Goal: Task Accomplishment & Management: Complete application form

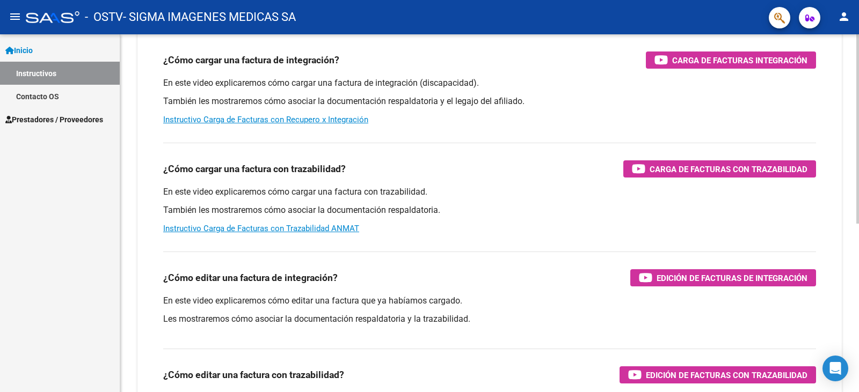
scroll to position [215, 0]
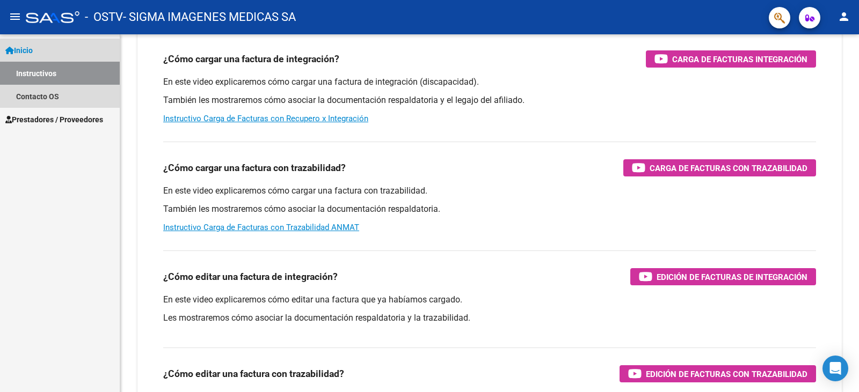
click at [56, 76] on link "Instructivos" at bounding box center [60, 73] width 120 height 23
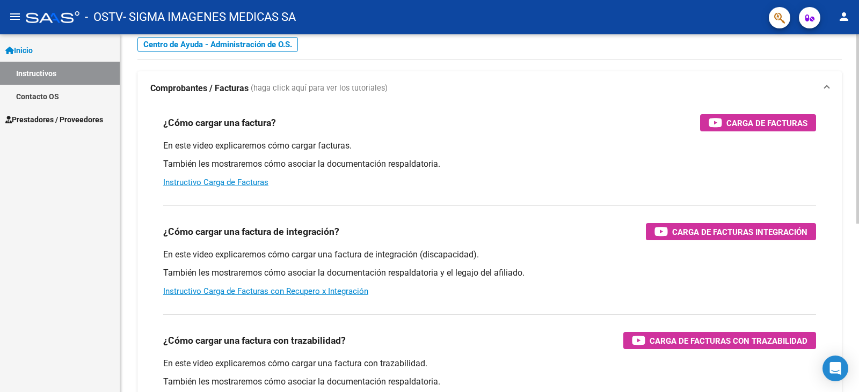
scroll to position [0, 0]
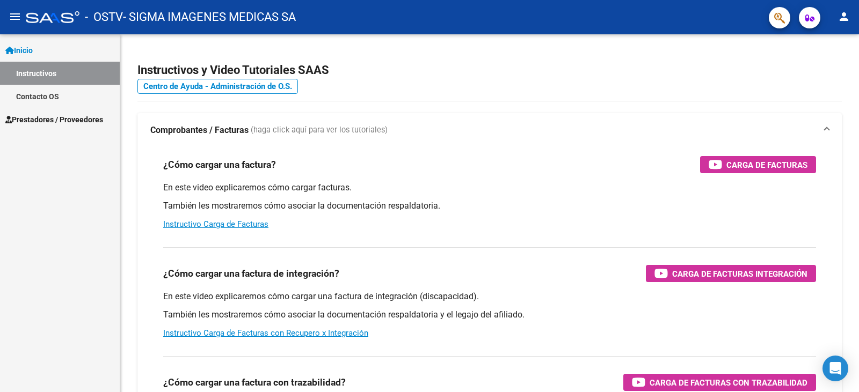
click at [60, 121] on span "Prestadores / Proveedores" at bounding box center [54, 120] width 98 height 12
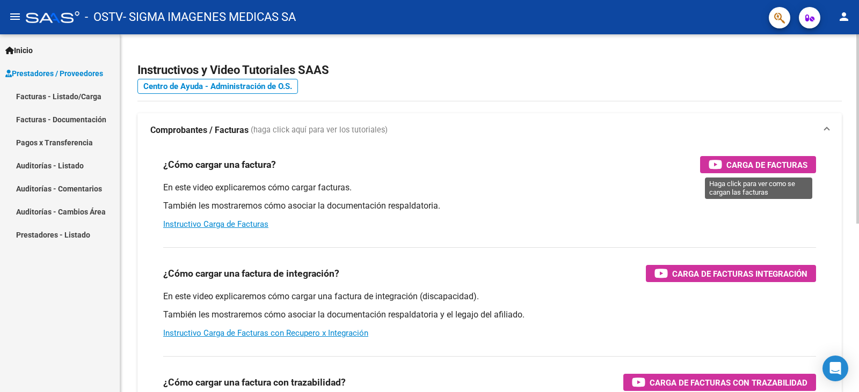
click at [762, 165] on span "Carga de Facturas" at bounding box center [766, 164] width 81 height 13
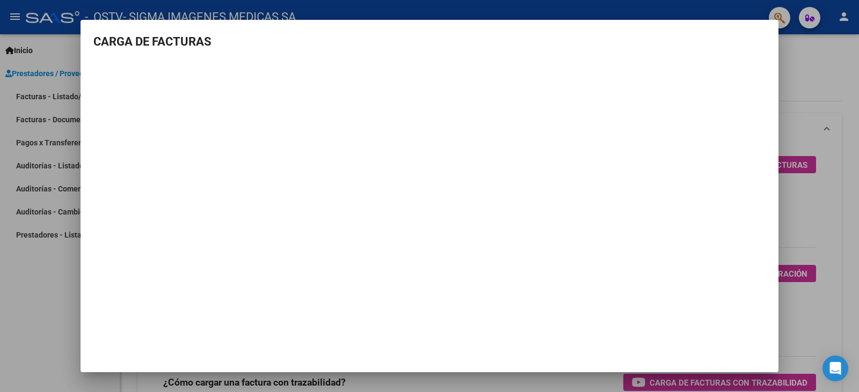
click at [853, 254] on div at bounding box center [429, 196] width 859 height 392
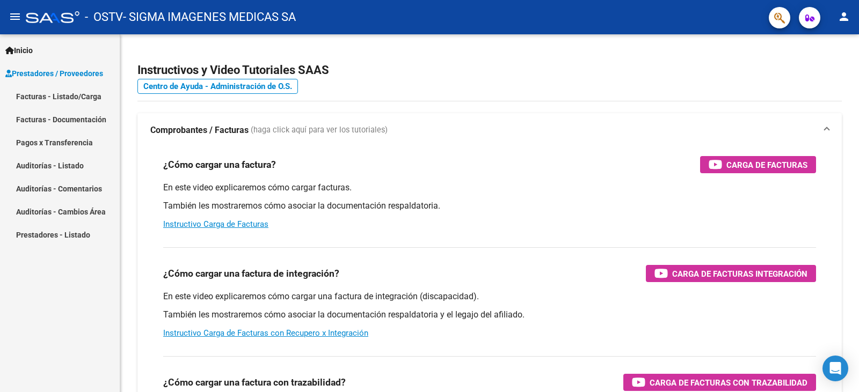
click at [70, 97] on link "Facturas - Listado/Carga" at bounding box center [60, 96] width 120 height 23
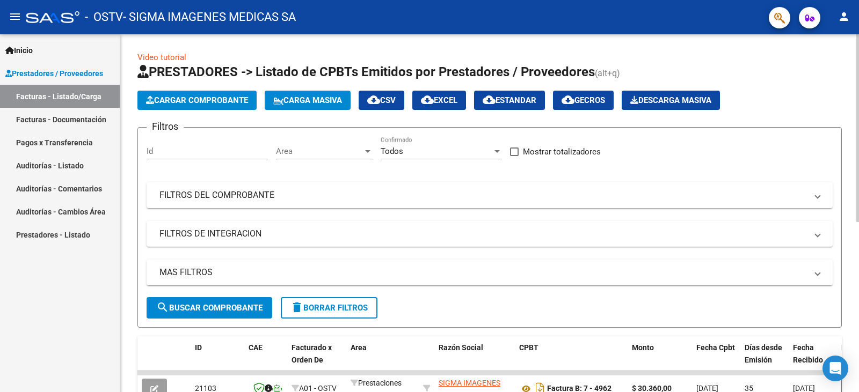
click at [189, 102] on span "Cargar Comprobante" at bounding box center [197, 101] width 102 height 10
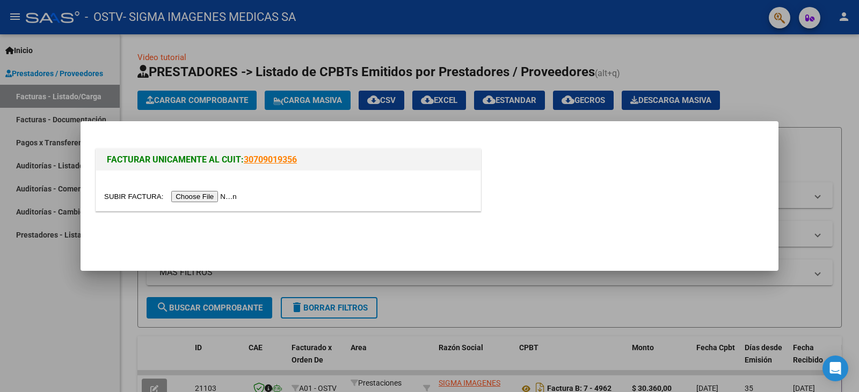
click at [216, 199] on input "file" at bounding box center [172, 196] width 136 height 11
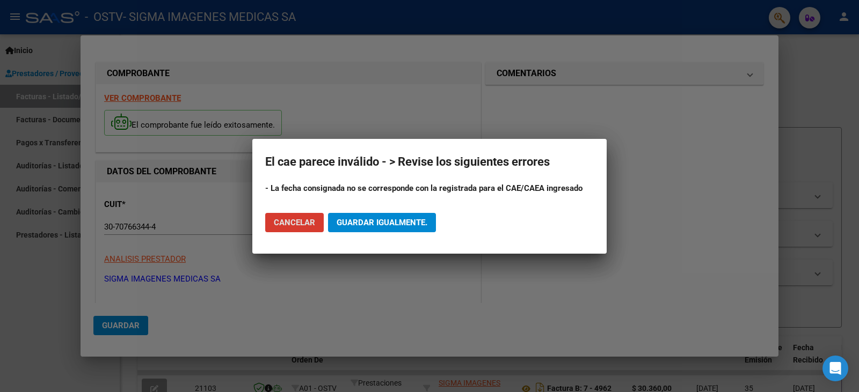
click at [410, 223] on span "Guardar igualmente." at bounding box center [381, 223] width 91 height 10
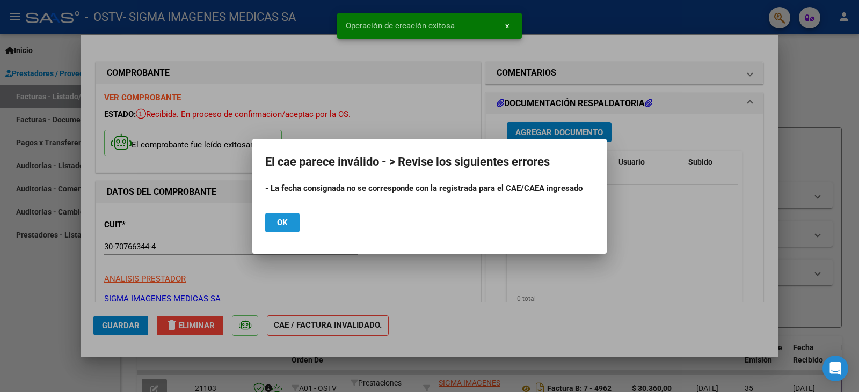
click at [286, 223] on span "Ok" at bounding box center [282, 223] width 11 height 10
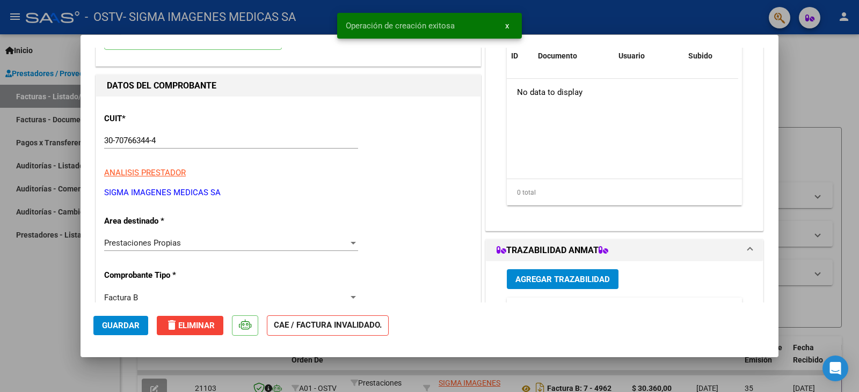
scroll to position [107, 0]
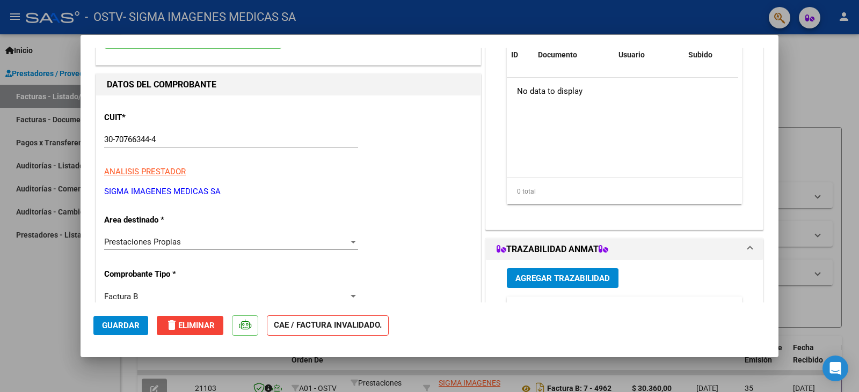
click at [199, 241] on div "Prestaciones Propias" at bounding box center [226, 242] width 244 height 10
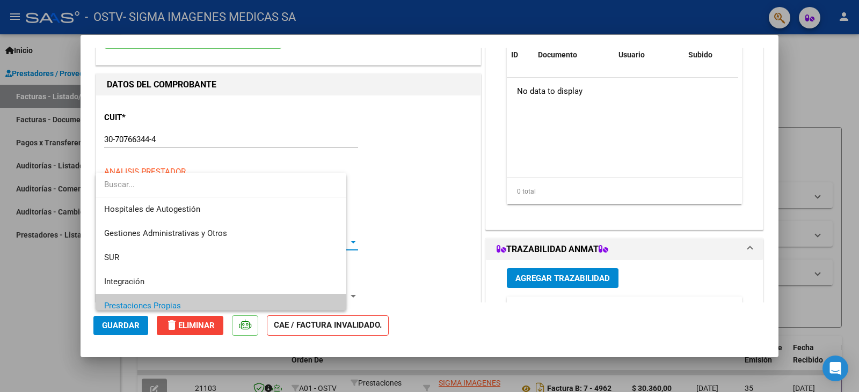
scroll to position [64, 0]
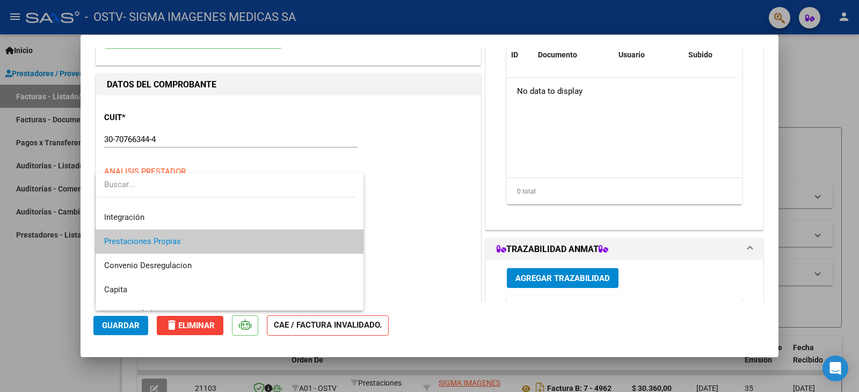
click at [190, 245] on span "Prestaciones Propias" at bounding box center [229, 242] width 251 height 24
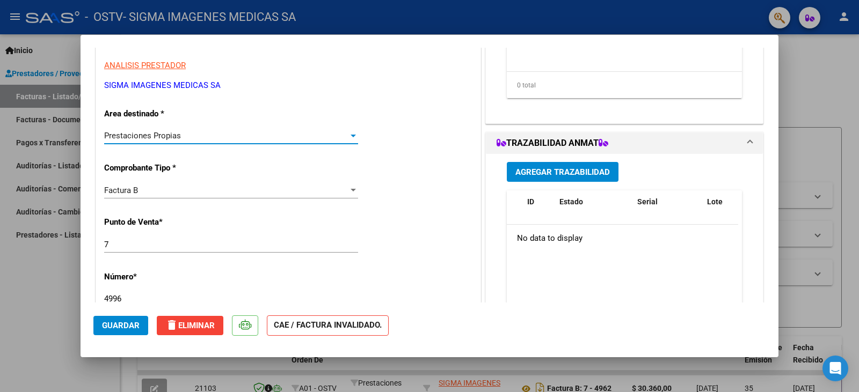
scroll to position [215, 0]
click at [156, 191] on div "Factura B" at bounding box center [226, 190] width 244 height 10
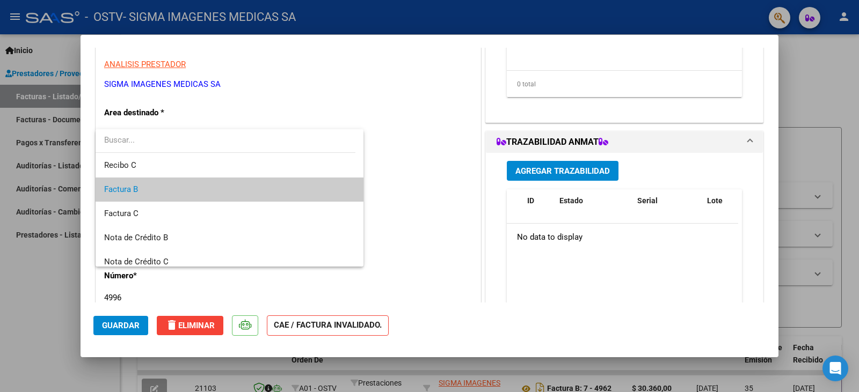
click at [156, 191] on span "Factura B" at bounding box center [229, 190] width 251 height 24
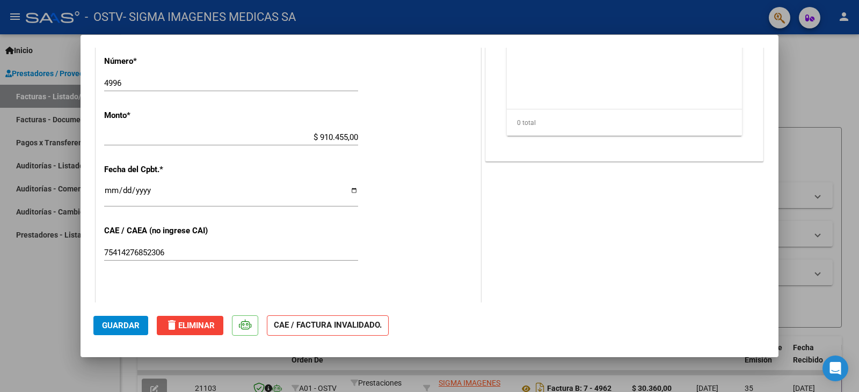
scroll to position [483, 0]
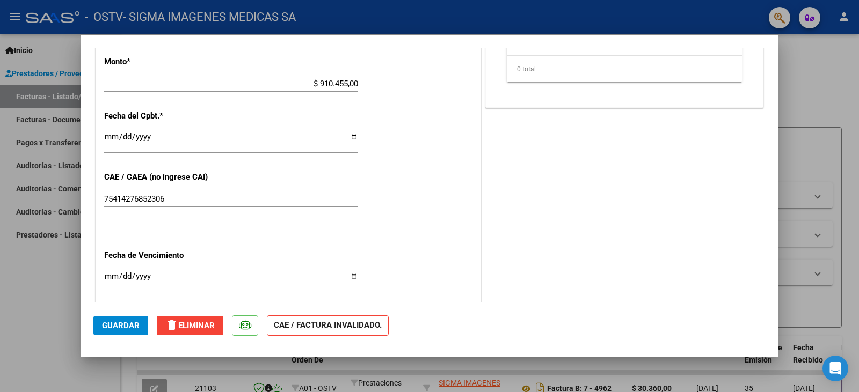
click at [350, 137] on input "[DATE]" at bounding box center [231, 141] width 254 height 17
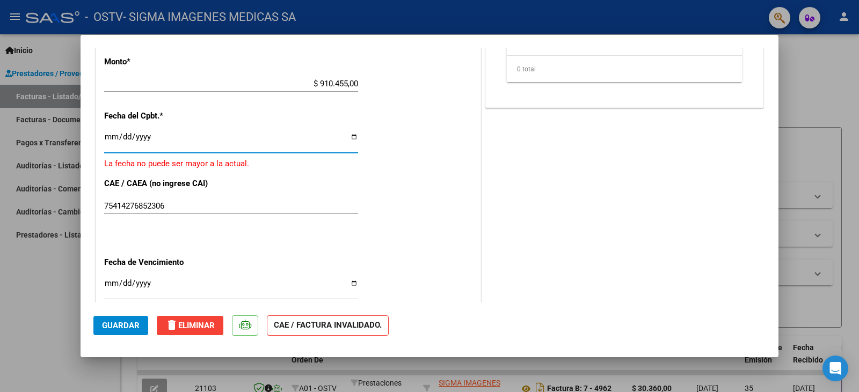
type input "[DATE]"
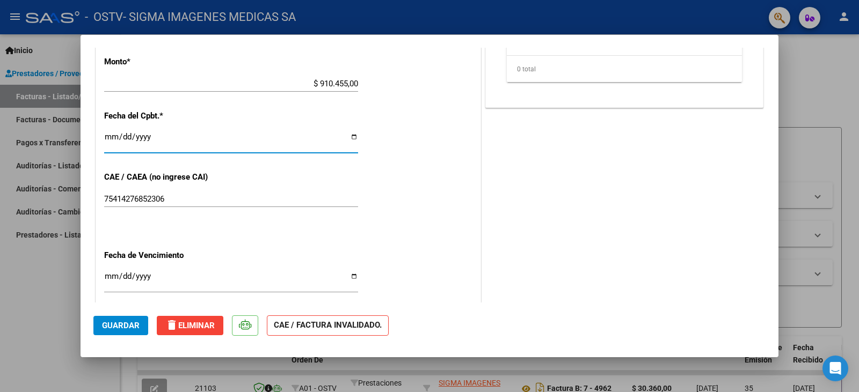
click at [190, 199] on input "75414276852306" at bounding box center [231, 199] width 254 height 10
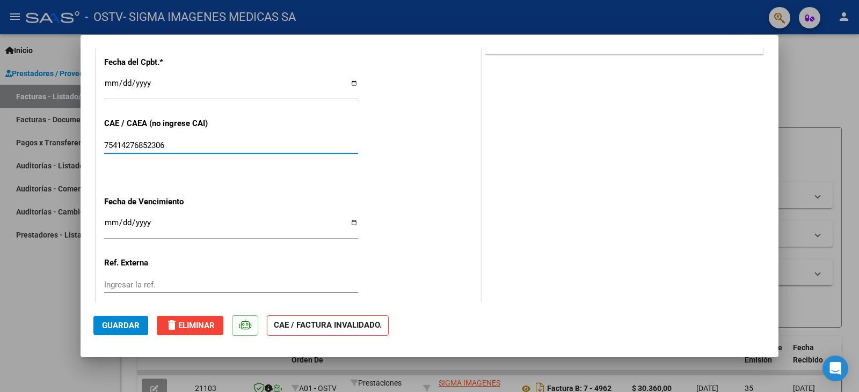
scroll to position [590, 0]
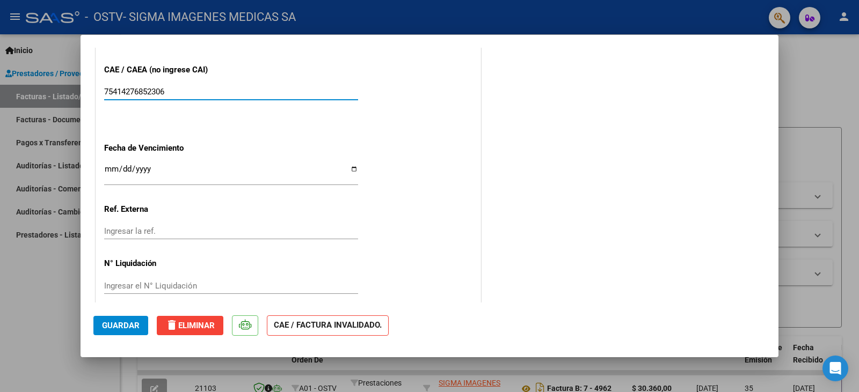
click at [350, 167] on input "Ingresar la fecha" at bounding box center [231, 173] width 254 height 17
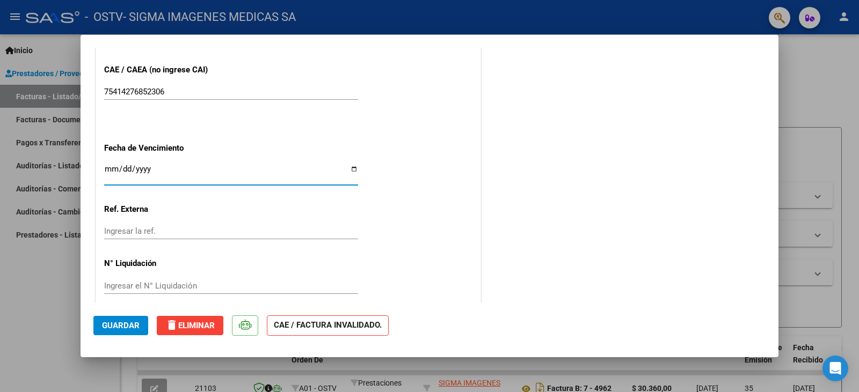
type input "[DATE]"
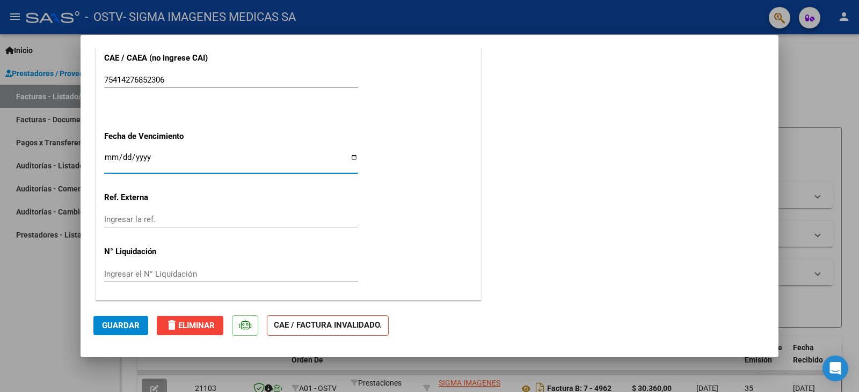
click at [150, 219] on input "Ingresar la ref." at bounding box center [231, 220] width 254 height 10
click at [123, 325] on span "Guardar" at bounding box center [121, 326] width 38 height 10
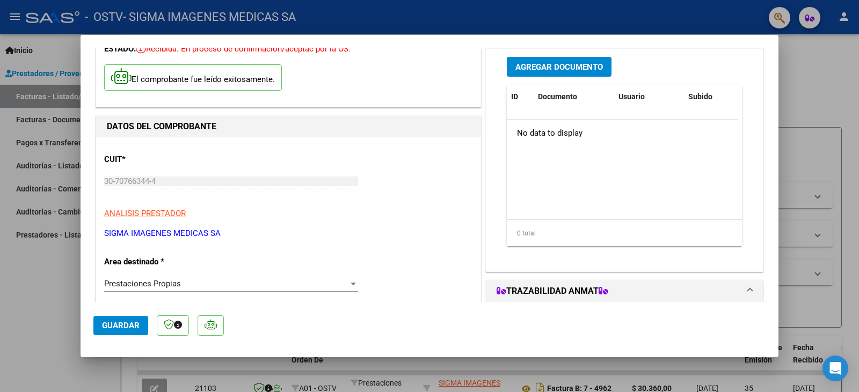
scroll to position [0, 0]
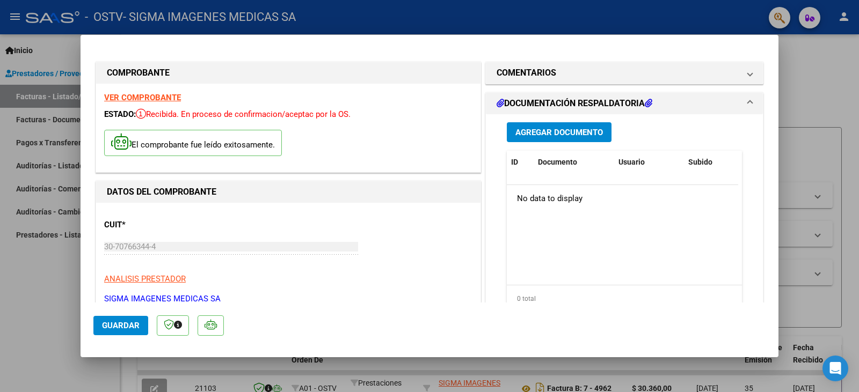
click at [562, 133] on span "Agregar Documento" at bounding box center [558, 133] width 87 height 10
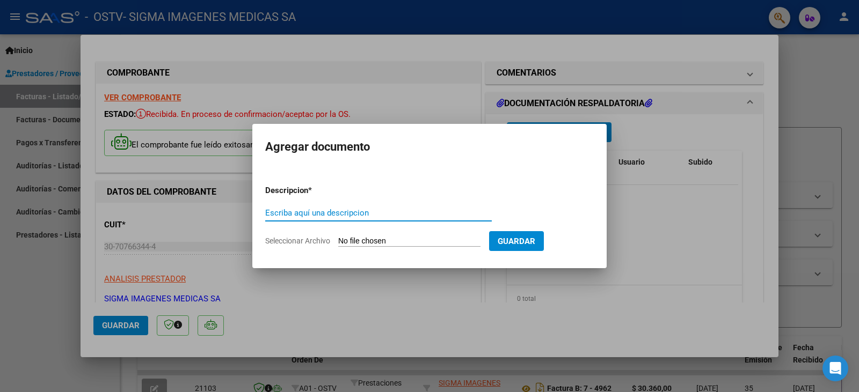
click at [667, 256] on div at bounding box center [429, 196] width 859 height 392
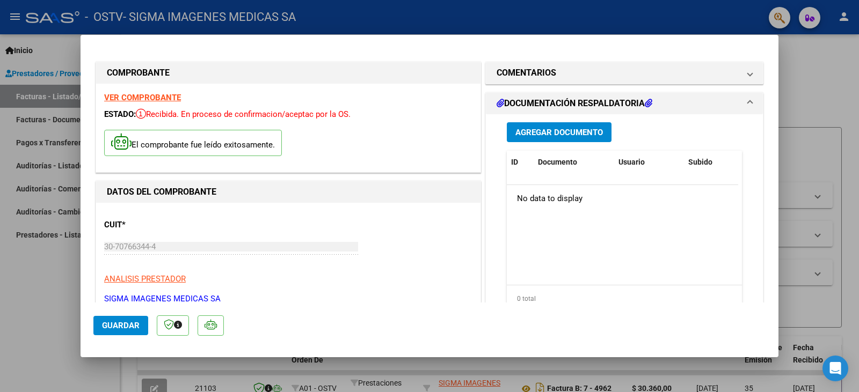
click at [152, 98] on strong "VER COMPROBANTE" at bounding box center [142, 98] width 77 height 10
click at [579, 137] on button "Agregar Documento" at bounding box center [559, 132] width 105 height 20
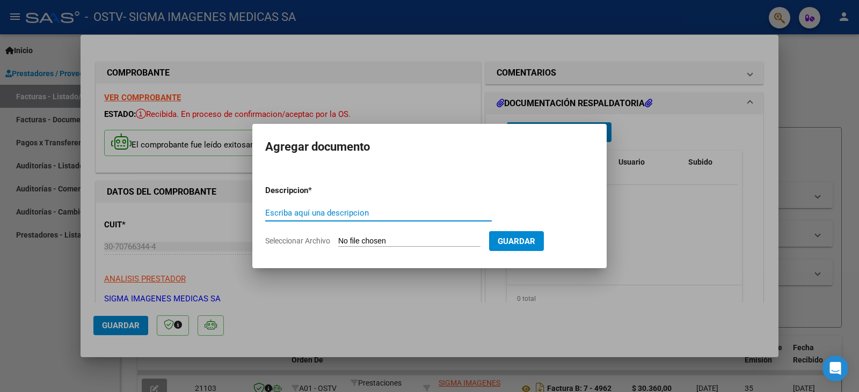
click at [372, 214] on input "Escriba aquí una descripcion" at bounding box center [378, 213] width 226 height 10
type input "DETALLE DE PRESTACION"
click at [390, 241] on input "Seleccionar Archivo" at bounding box center [409, 242] width 142 height 10
type input "C:\fakepath\DETALLE DE PRESTACION..pdf"
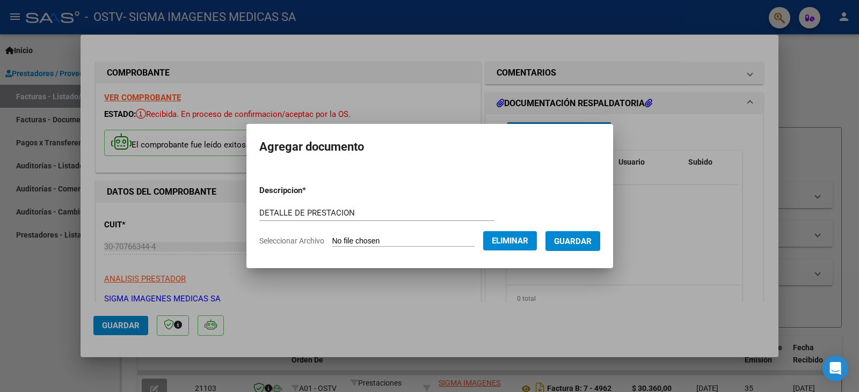
click at [590, 242] on span "Guardar" at bounding box center [573, 242] width 38 height 10
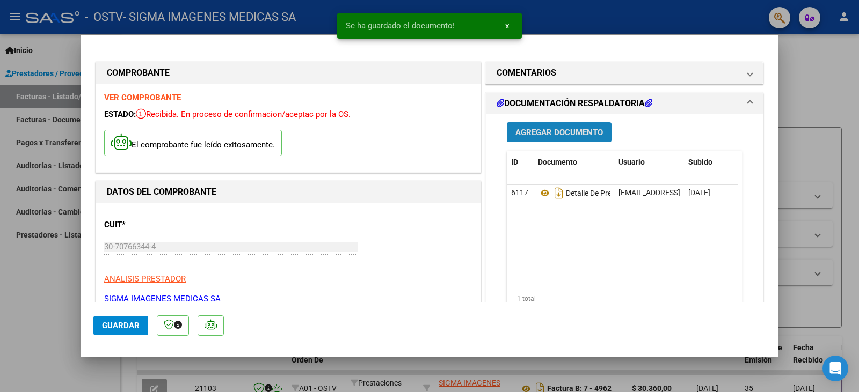
click at [548, 135] on span "Agregar Documento" at bounding box center [558, 133] width 87 height 10
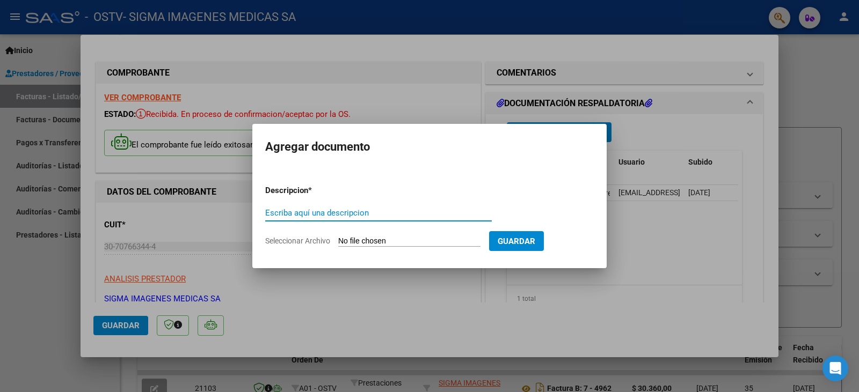
click at [316, 211] on input "Escriba aquí una descripcion" at bounding box center [378, 213] width 226 height 10
type input "SOPORTE DE PRESTACION"
click at [448, 240] on input "Seleccionar Archivo" at bounding box center [409, 242] width 142 height 10
type input "C:\fakepath\SOPORTE DE PRESTACION..pdf"
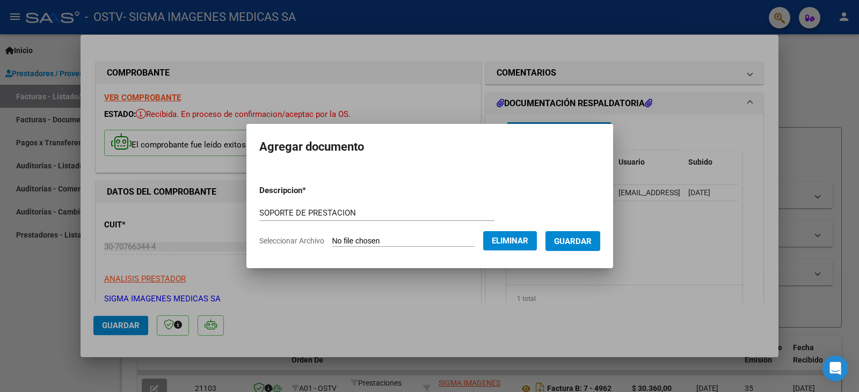
click at [591, 240] on span "Guardar" at bounding box center [573, 242] width 38 height 10
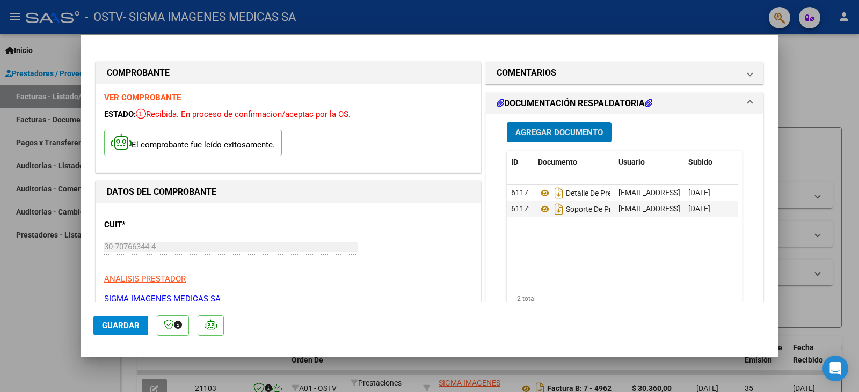
click at [129, 327] on span "Guardar" at bounding box center [121, 326] width 38 height 10
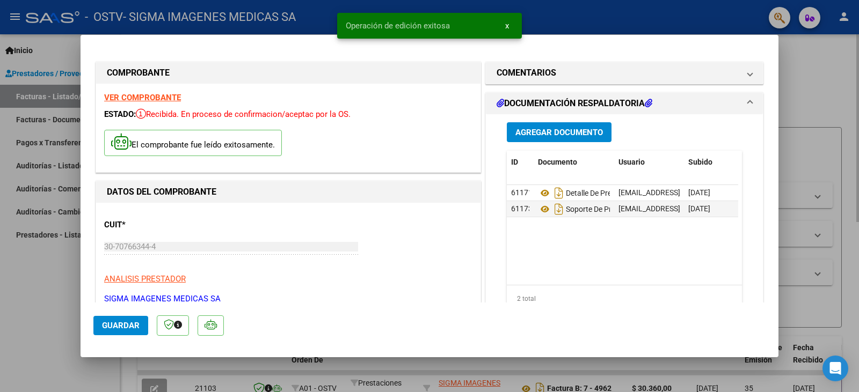
click at [813, 92] on div at bounding box center [429, 196] width 859 height 392
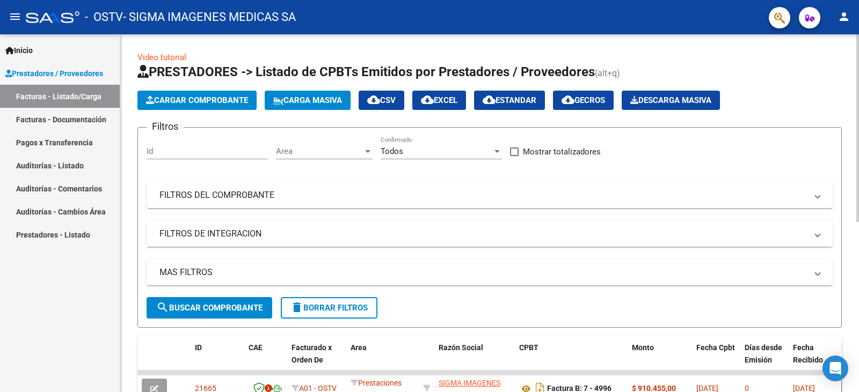
click at [216, 96] on span "Cargar Comprobante" at bounding box center [197, 101] width 102 height 10
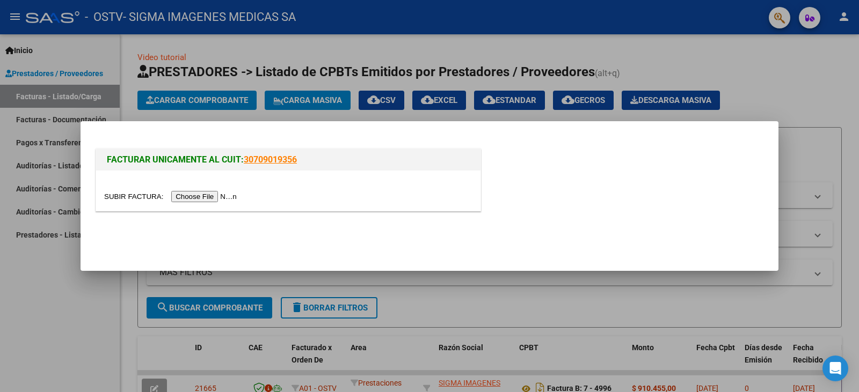
click at [229, 198] on input "file" at bounding box center [172, 196] width 136 height 11
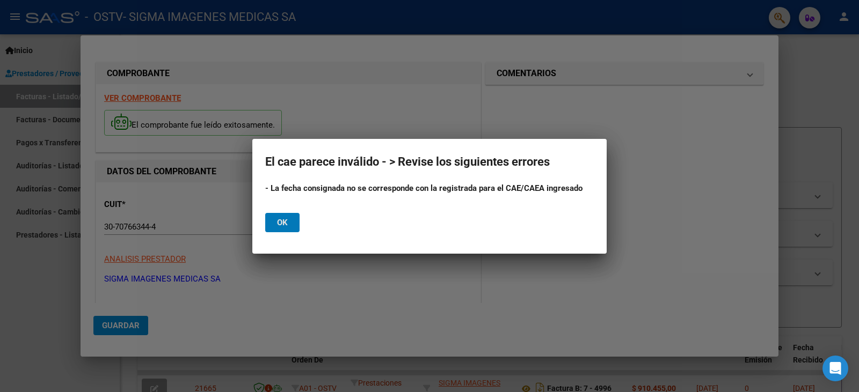
click at [283, 224] on span "Ok" at bounding box center [282, 223] width 11 height 10
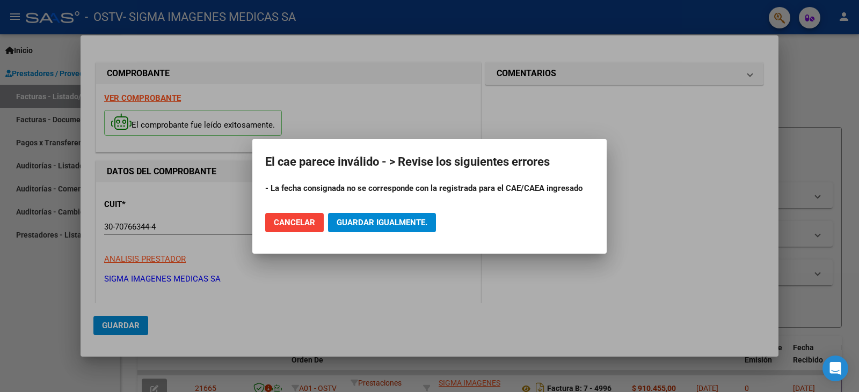
click at [363, 221] on span "Guardar igualmente." at bounding box center [381, 223] width 91 height 10
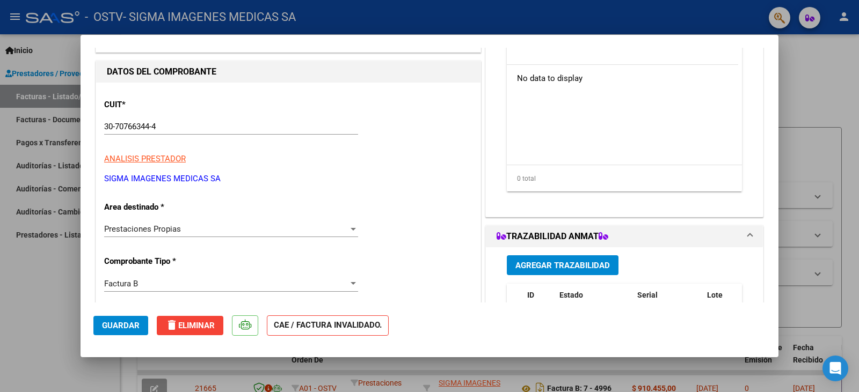
scroll to position [161, 0]
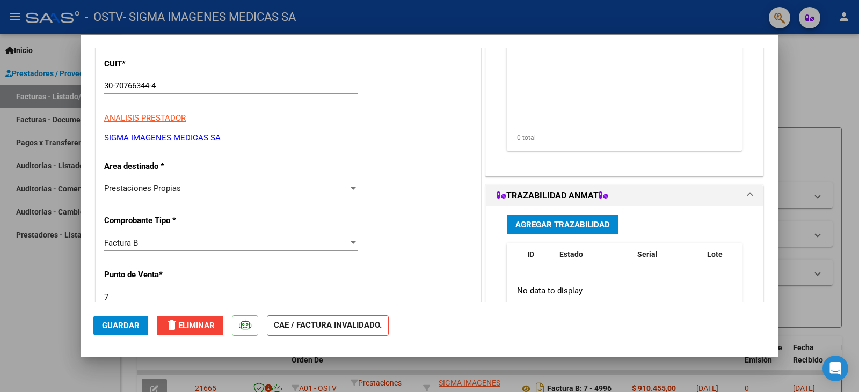
click at [202, 193] on div "Prestaciones Propias Seleccionar Area" at bounding box center [231, 188] width 254 height 16
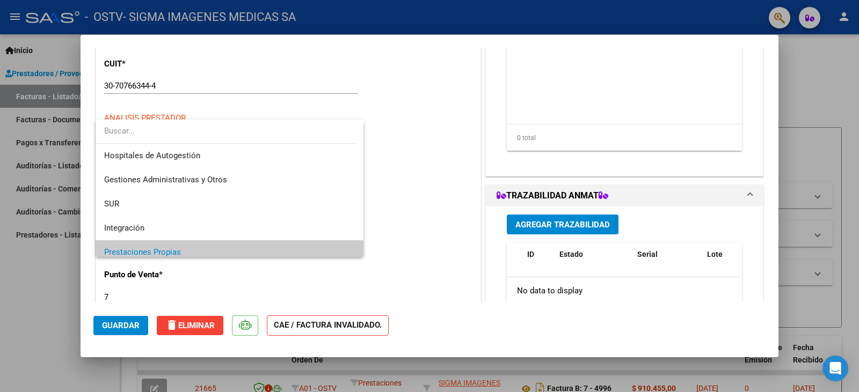
scroll to position [64, 0]
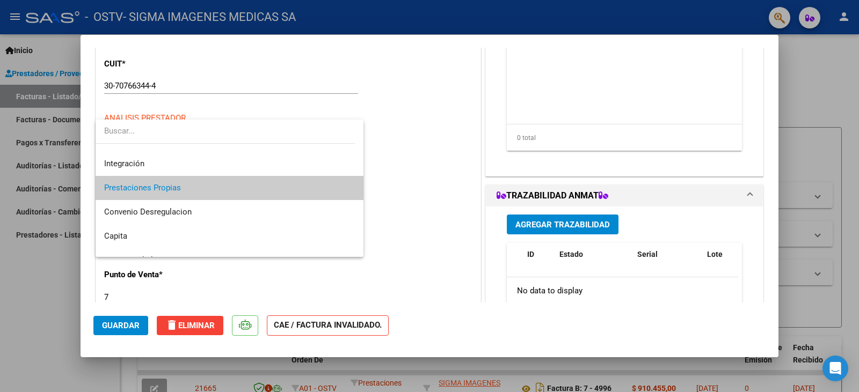
click at [202, 193] on span "Prestaciones Propias" at bounding box center [229, 188] width 251 height 24
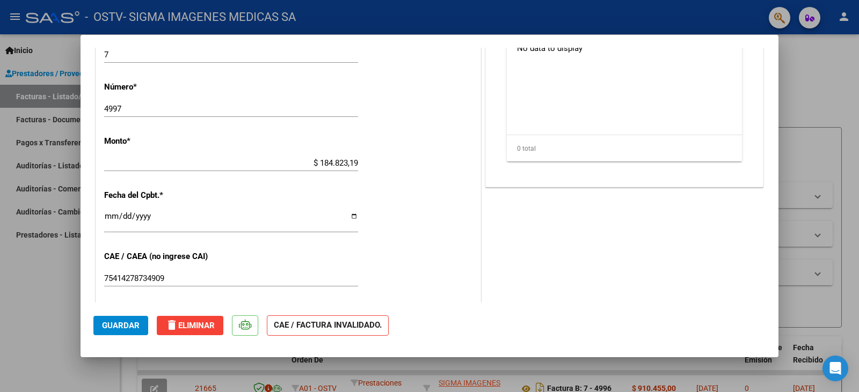
scroll to position [429, 0]
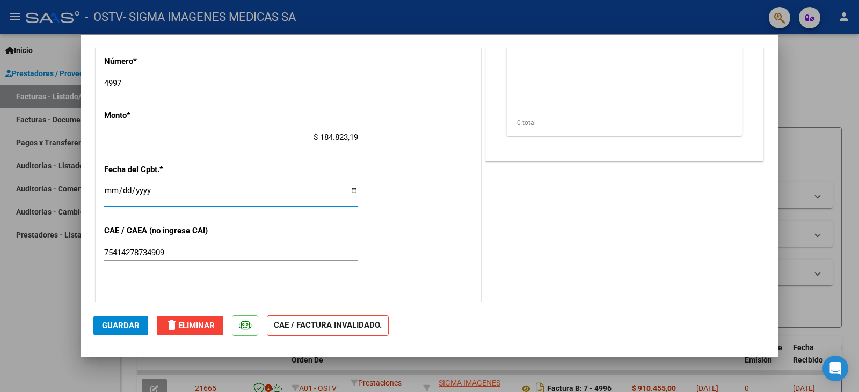
click at [351, 191] on input "[DATE]" at bounding box center [231, 194] width 254 height 17
type input "[DATE]"
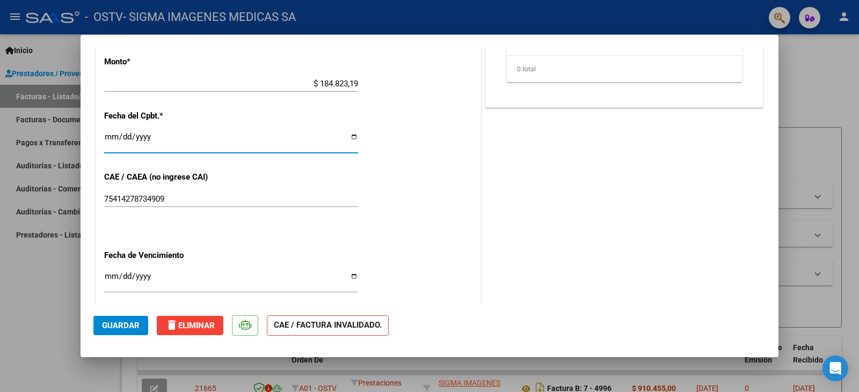
scroll to position [537, 0]
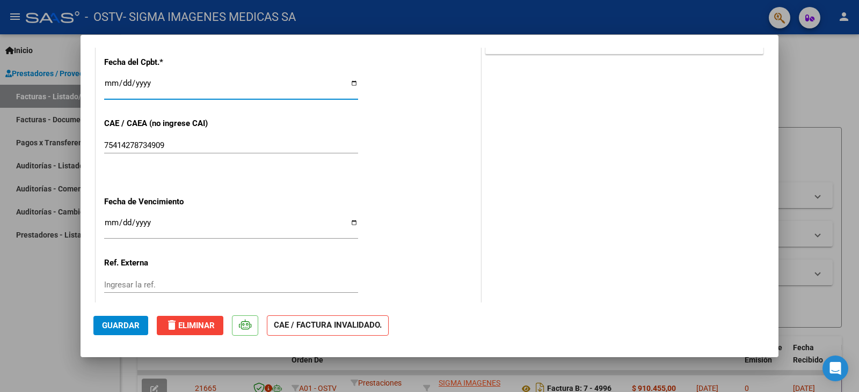
click at [352, 224] on input "Ingresar la fecha" at bounding box center [231, 226] width 254 height 17
type input "[DATE]"
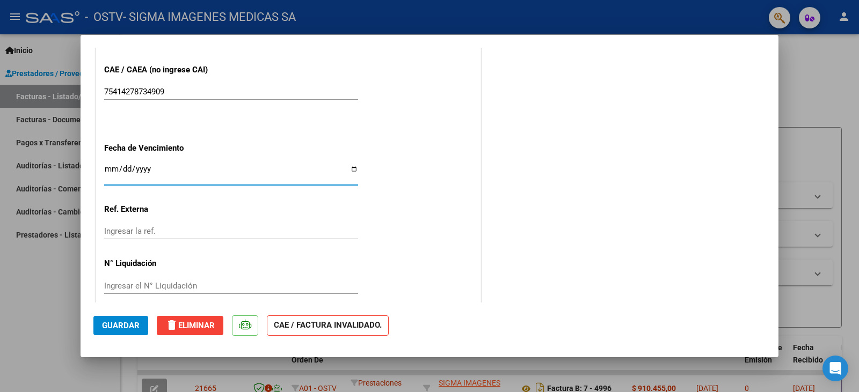
scroll to position [602, 0]
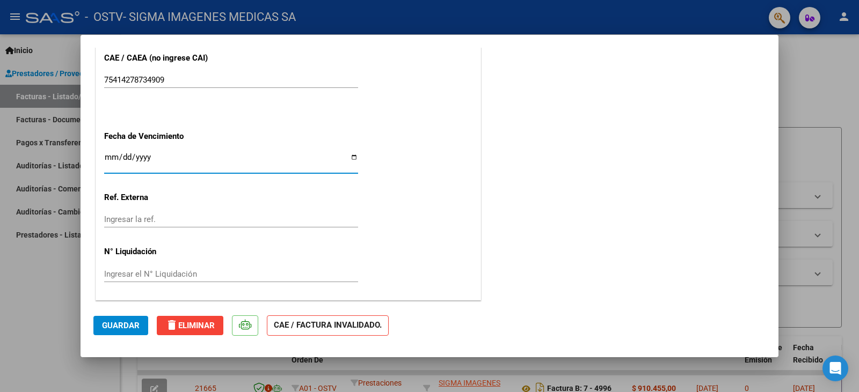
click at [131, 324] on span "Guardar" at bounding box center [121, 326] width 38 height 10
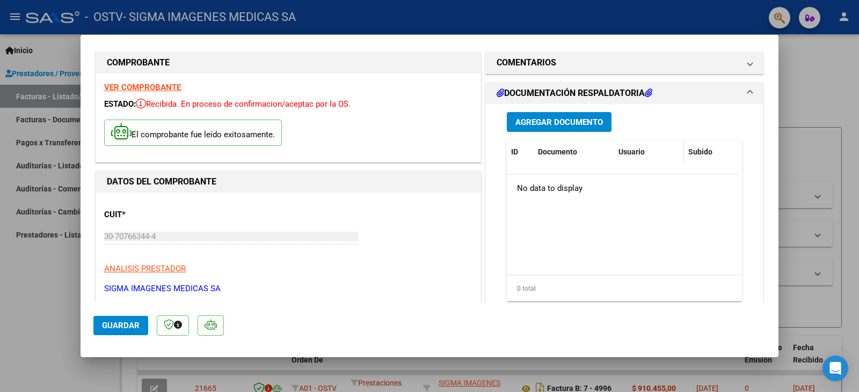
scroll to position [0, 0]
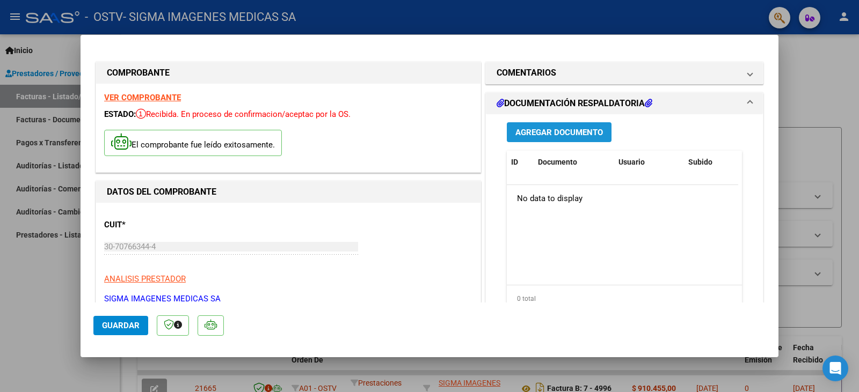
click at [553, 133] on span "Agregar Documento" at bounding box center [558, 133] width 87 height 10
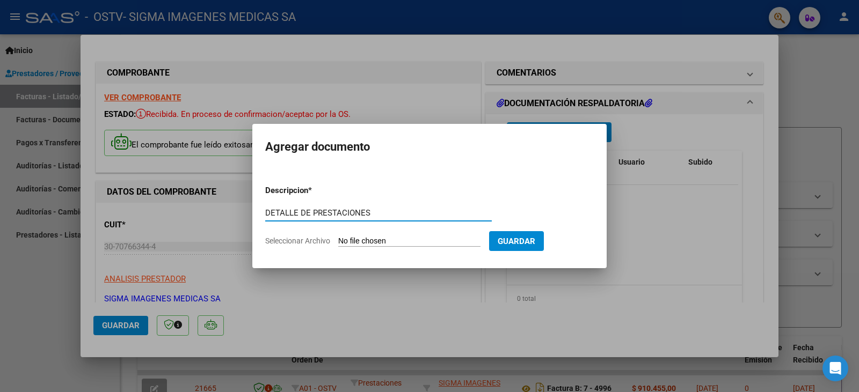
type input "DETALLE DE PRESTACIONES"
click at [407, 240] on input "Seleccionar Archivo" at bounding box center [409, 242] width 142 height 10
type input "C:\fakepath\DETALLE DE PRETACIONES.pdf"
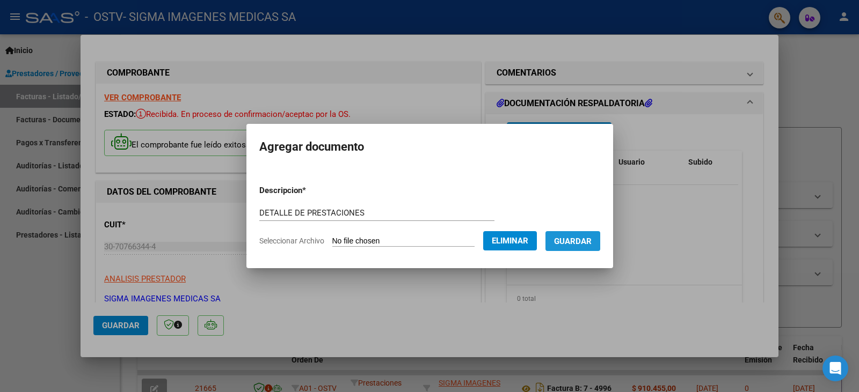
click at [590, 239] on span "Guardar" at bounding box center [573, 242] width 38 height 10
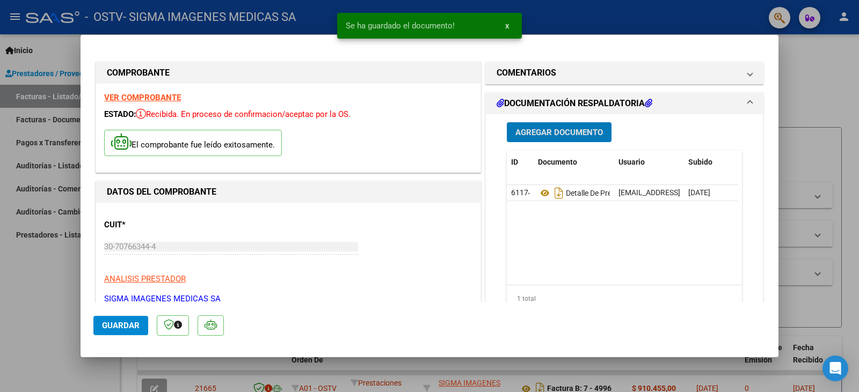
click at [560, 135] on span "Agregar Documento" at bounding box center [558, 133] width 87 height 10
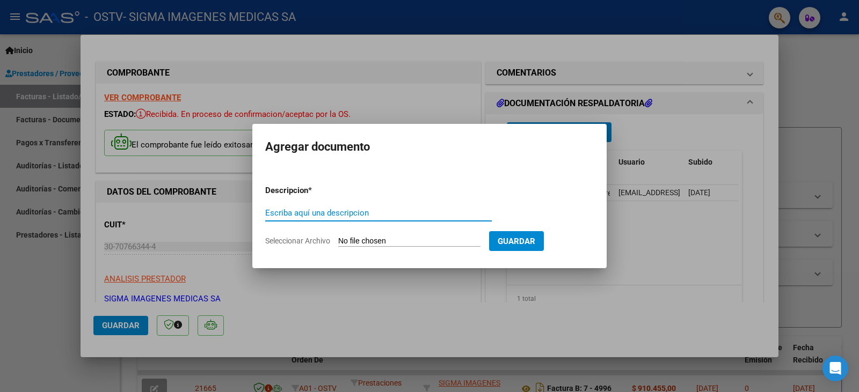
click at [358, 214] on input "Escriba aquí una descripcion" at bounding box center [378, 213] width 226 height 10
type input "SOPORTE DE PRESTACIONES"
click at [412, 237] on input "Seleccionar Archivo" at bounding box center [409, 242] width 142 height 10
type input "C:\fakepath\SOPORTE DE PRESTACIONES.pdf"
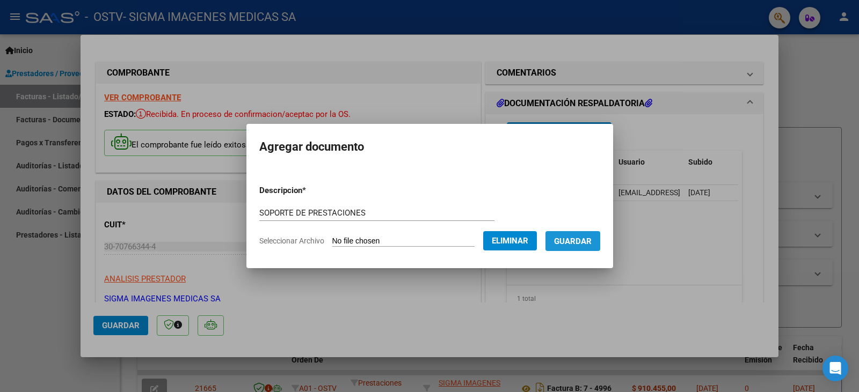
click at [581, 242] on span "Guardar" at bounding box center [573, 242] width 38 height 10
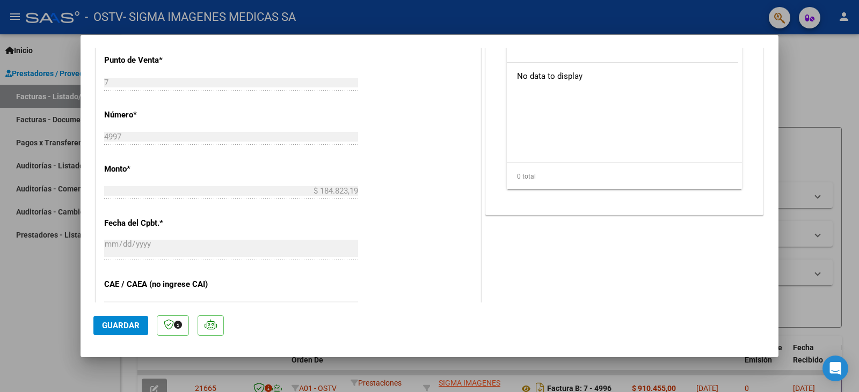
scroll to position [602, 0]
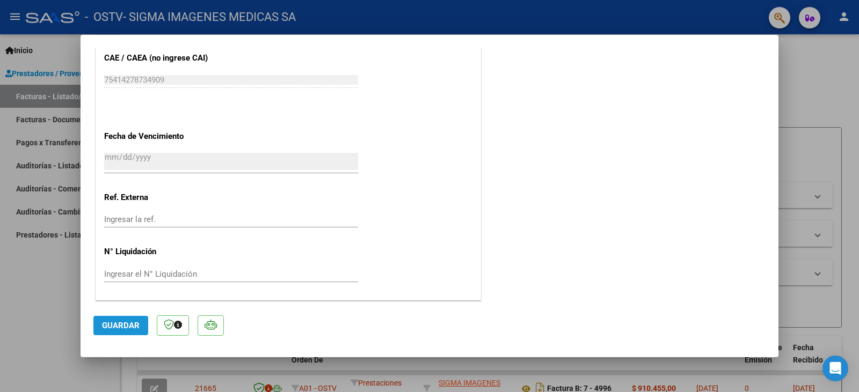
click at [126, 327] on span "Guardar" at bounding box center [121, 326] width 38 height 10
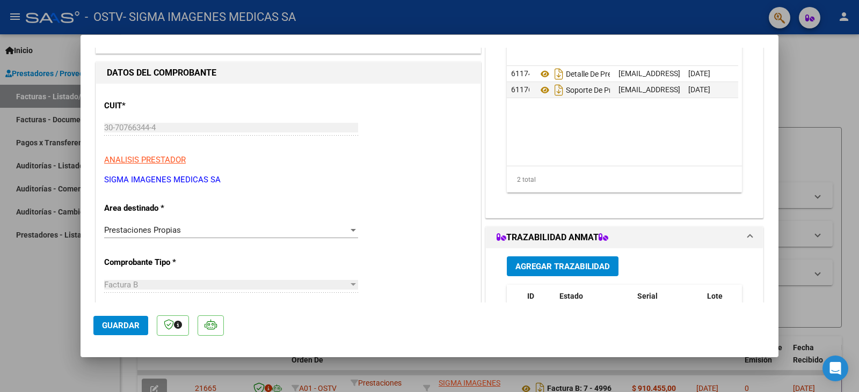
scroll to position [0, 0]
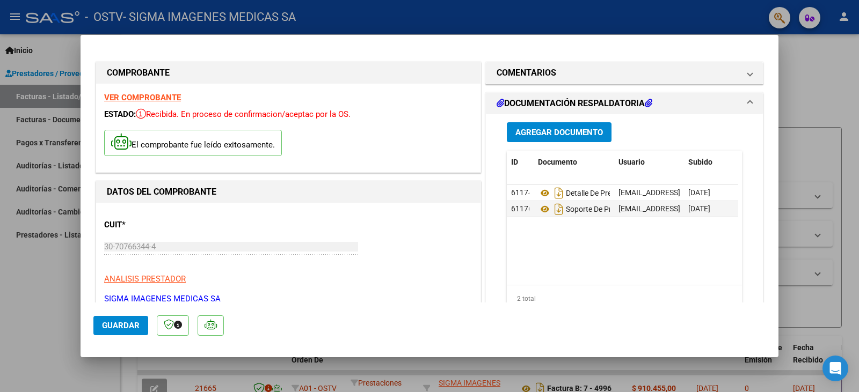
click at [680, 13] on div at bounding box center [429, 196] width 859 height 392
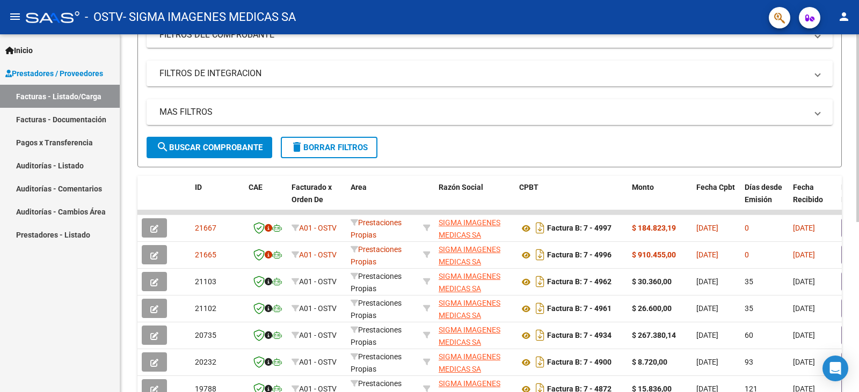
scroll to position [161, 0]
click at [846, 14] on mat-icon "person" at bounding box center [843, 16] width 13 height 13
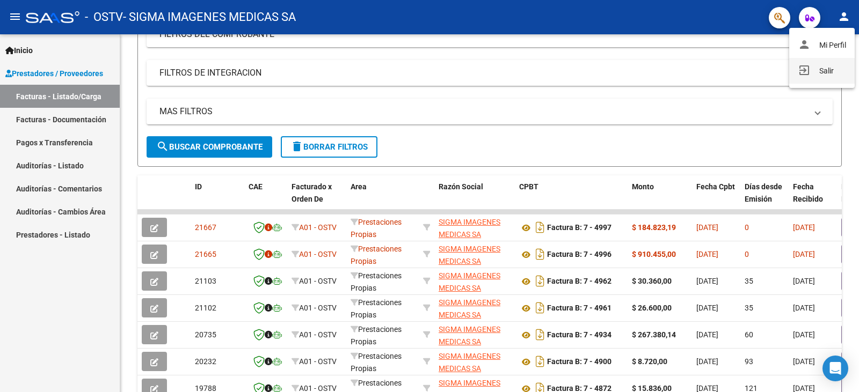
click at [824, 69] on button "exit_to_app Salir" at bounding box center [821, 71] width 65 height 26
